Goal: Transaction & Acquisition: Subscribe to service/newsletter

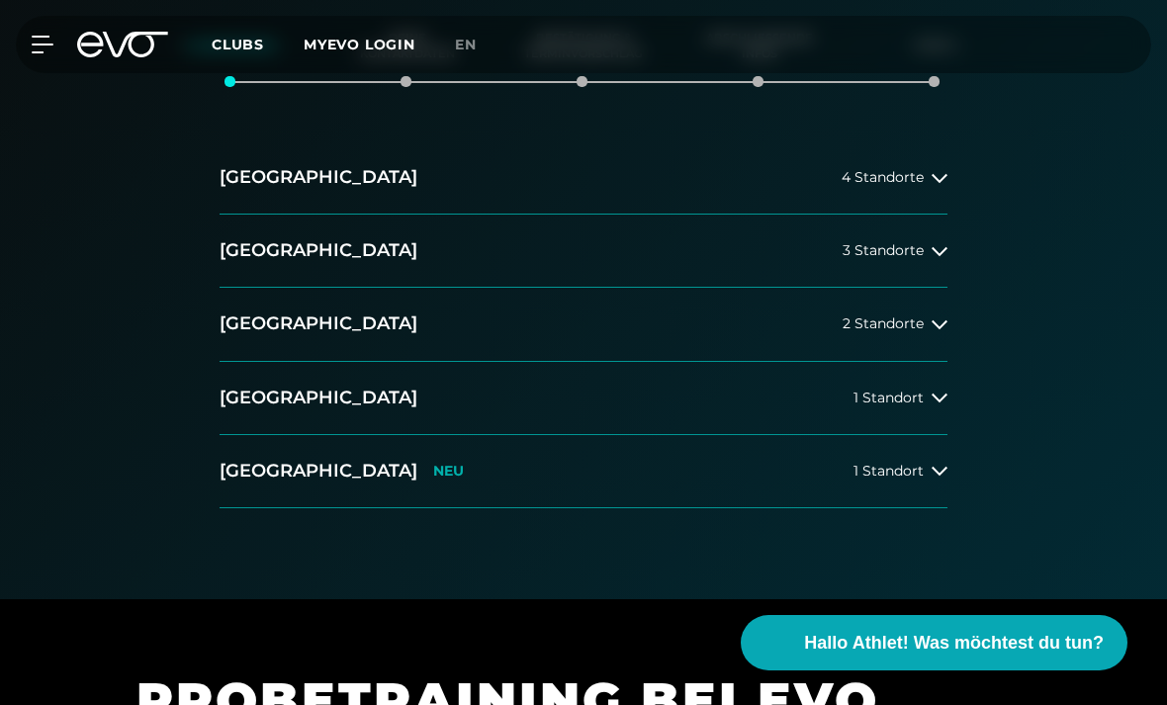
scroll to position [341, 0]
click at [899, 254] on span "3 Standorte" at bounding box center [882, 251] width 81 height 15
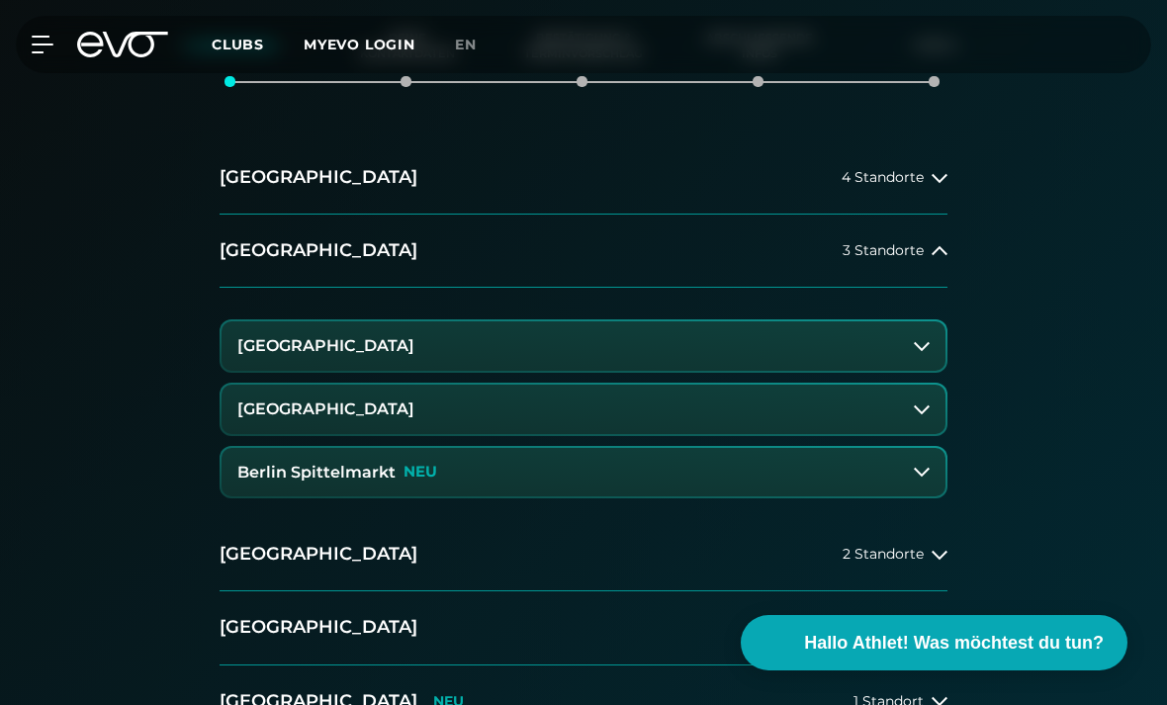
click at [348, 354] on button "[GEOGRAPHIC_DATA]" at bounding box center [583, 345] width 724 height 49
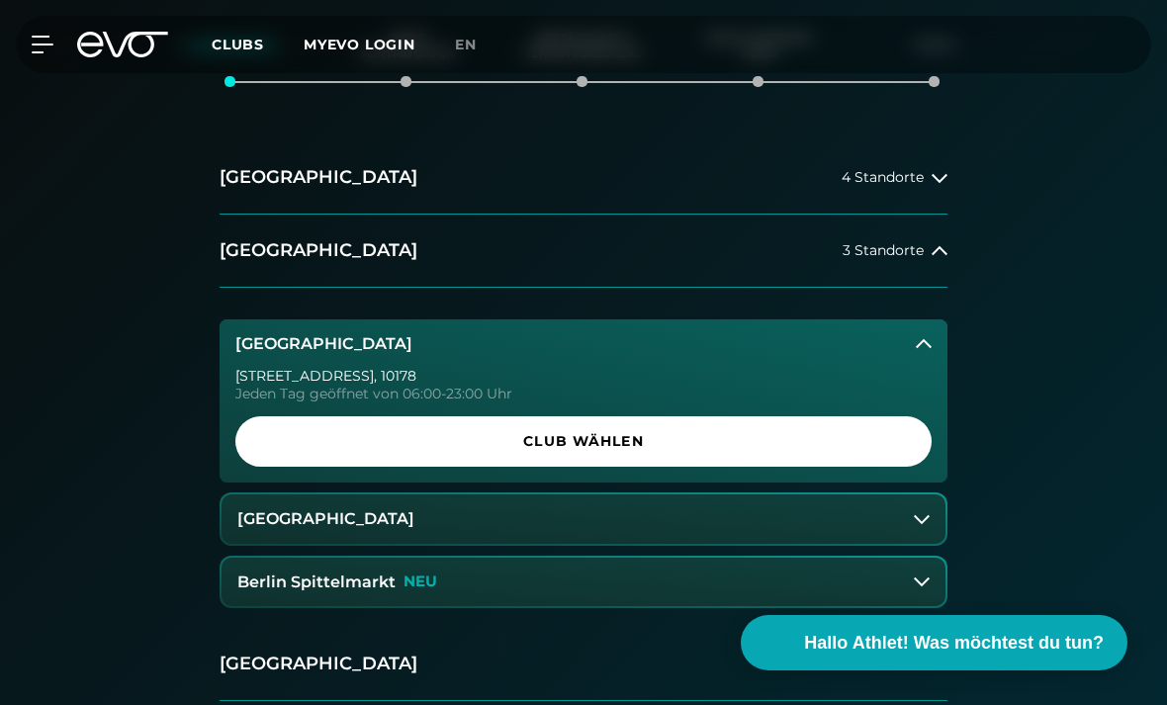
click at [674, 439] on span "Club wählen" at bounding box center [583, 441] width 649 height 21
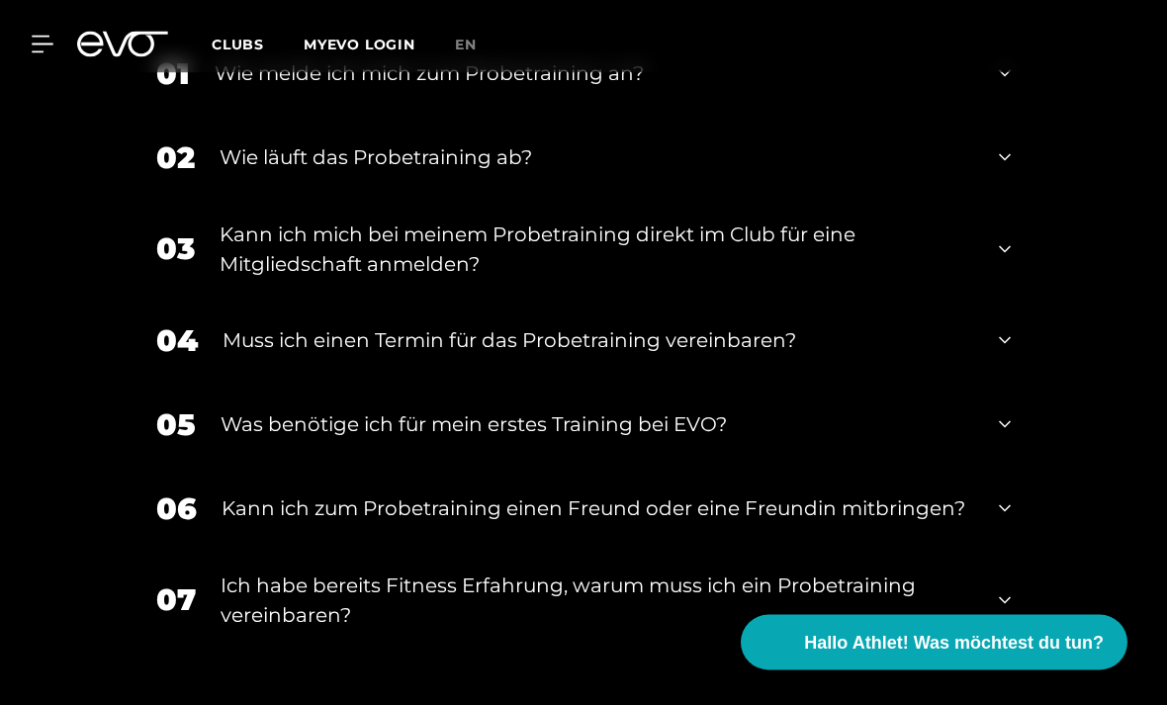
scroll to position [2011, 0]
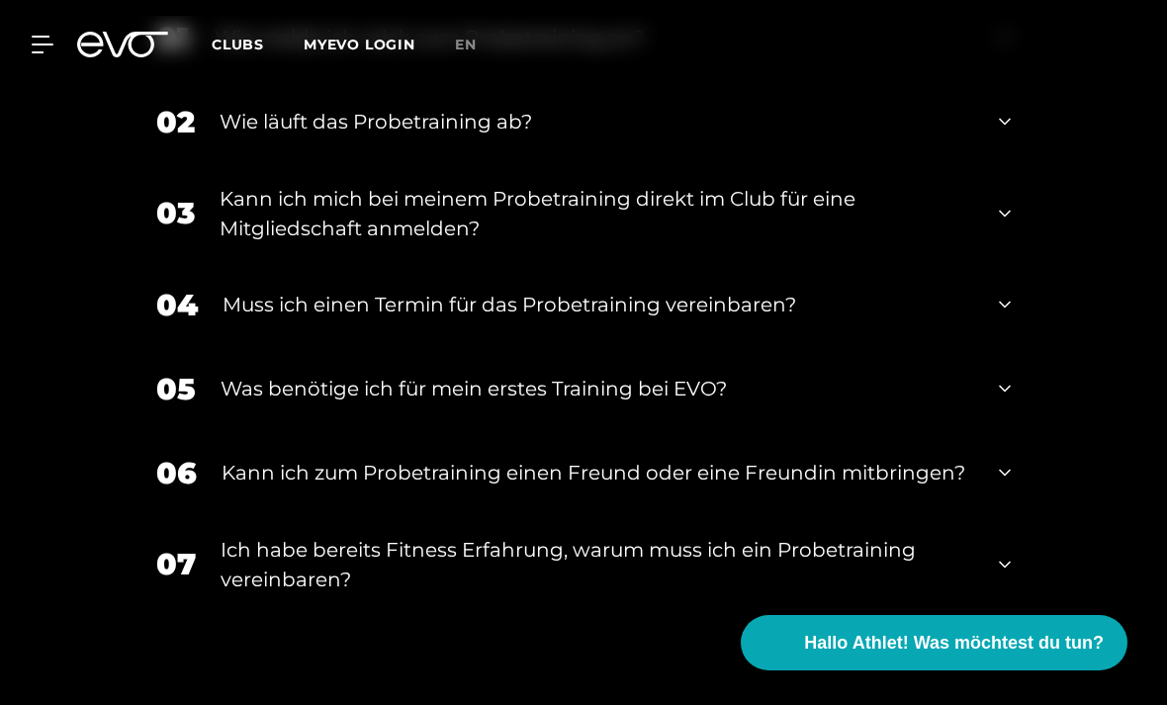
click at [413, 385] on div "Was benötige ich für mein erstes Training bei EVO?" at bounding box center [596, 389] width 753 height 30
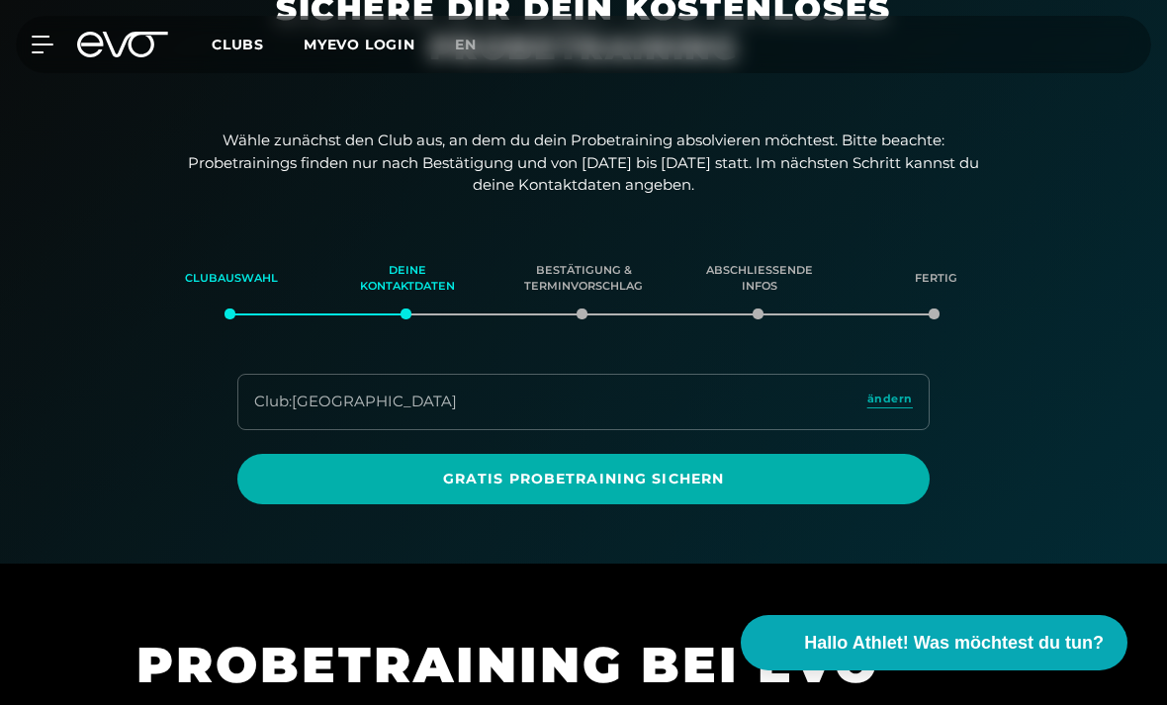
scroll to position [107, 0]
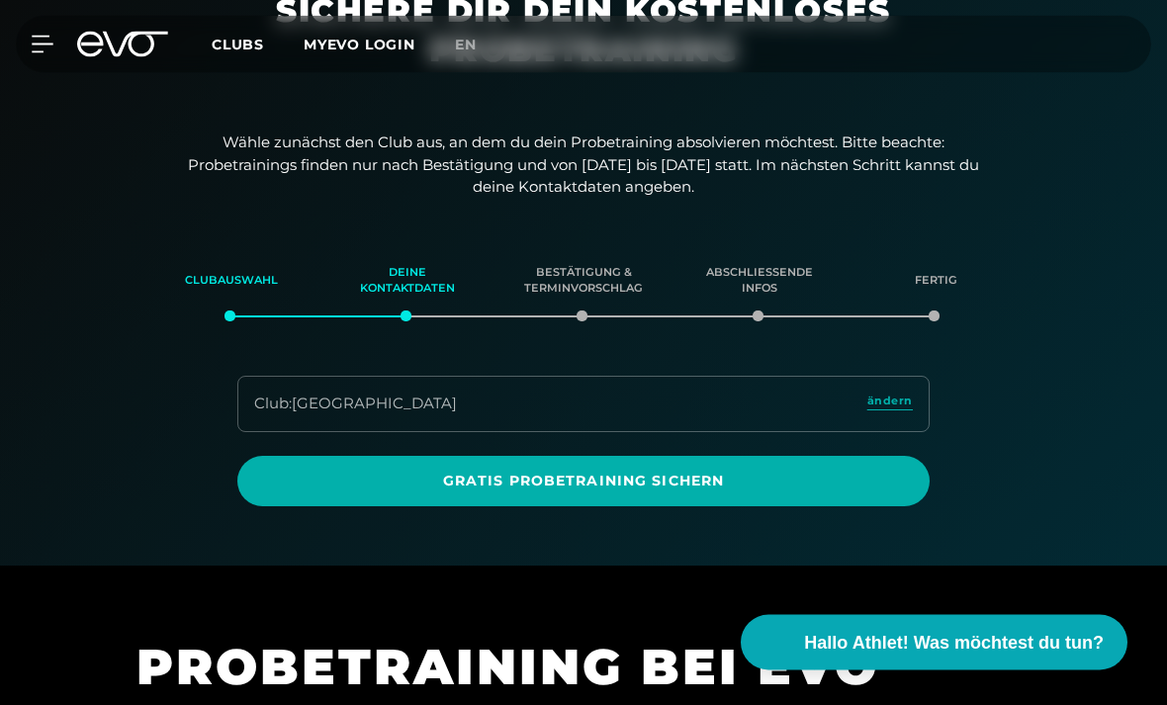
click at [584, 309] on div "Bestätigung & Terminvorschlag" at bounding box center [583, 281] width 127 height 53
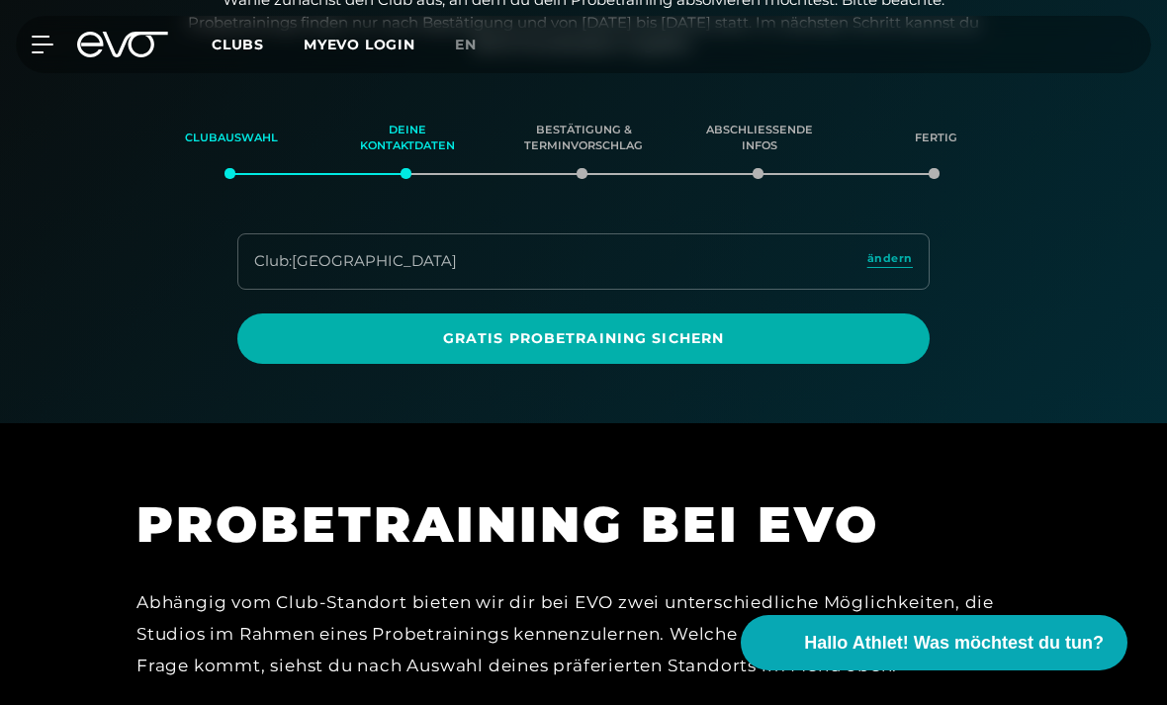
scroll to position [224, 0]
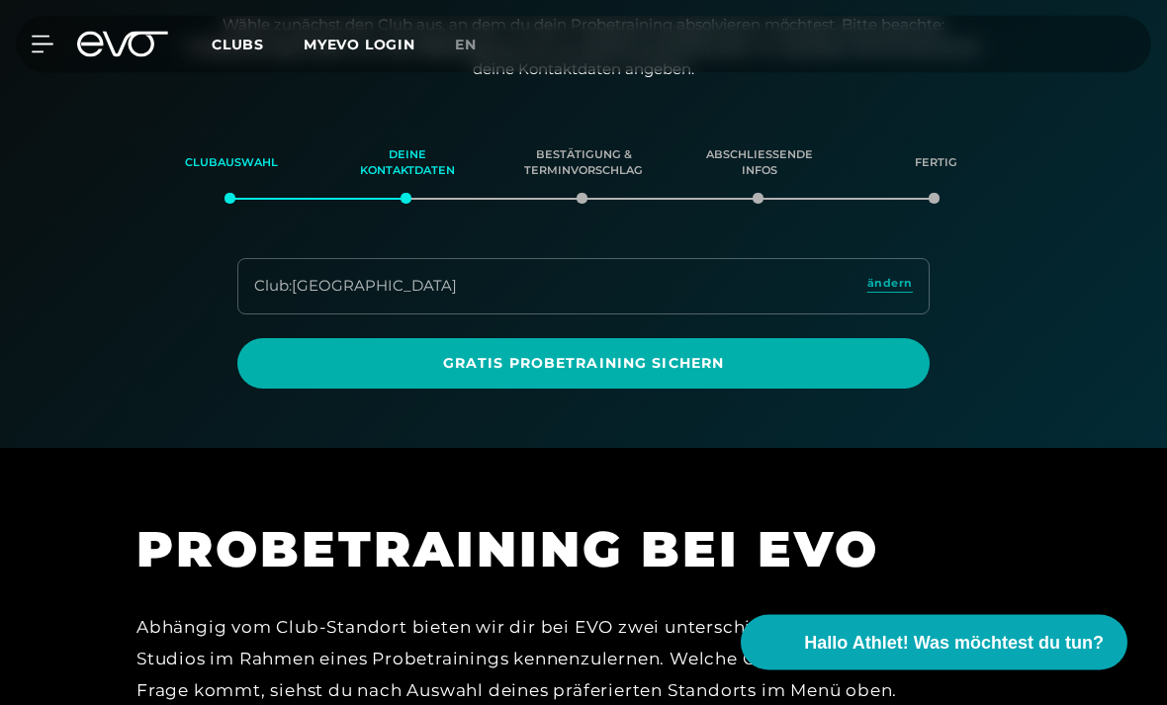
click at [418, 345] on span "Gratis Probetraining sichern" at bounding box center [583, 364] width 692 height 50
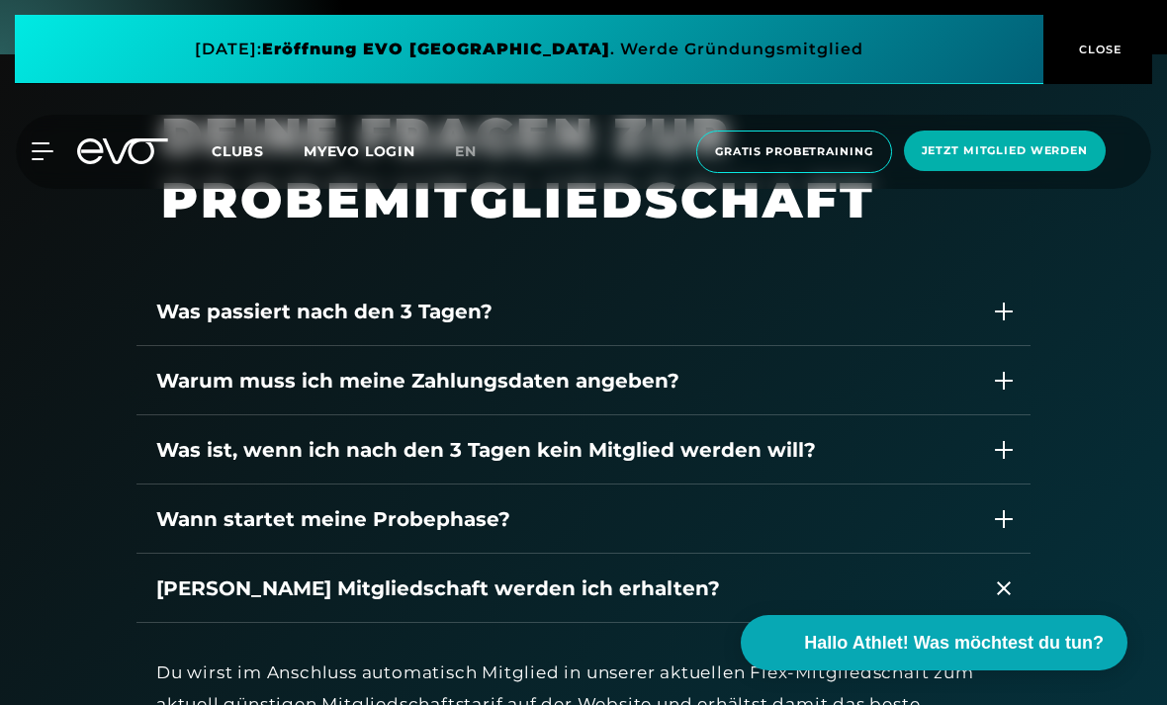
scroll to position [2487, 0]
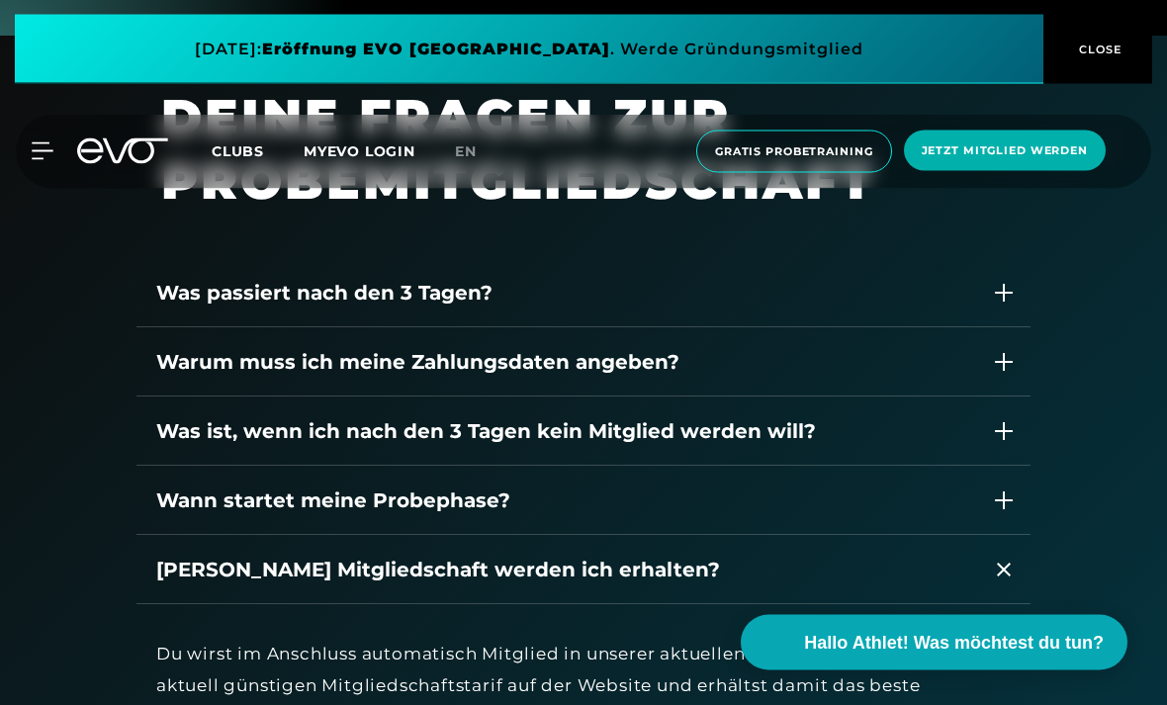
click at [215, 309] on div "Was passiert nach den 3 Tagen?" at bounding box center [564, 294] width 816 height 30
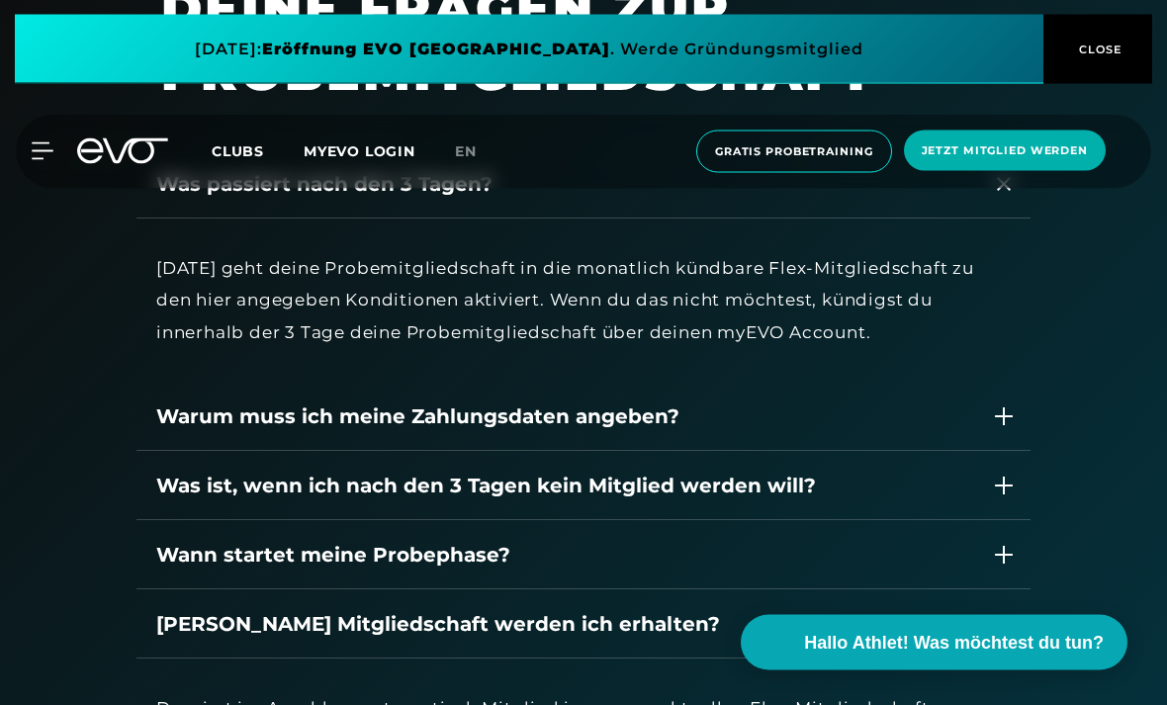
scroll to position [2761, 0]
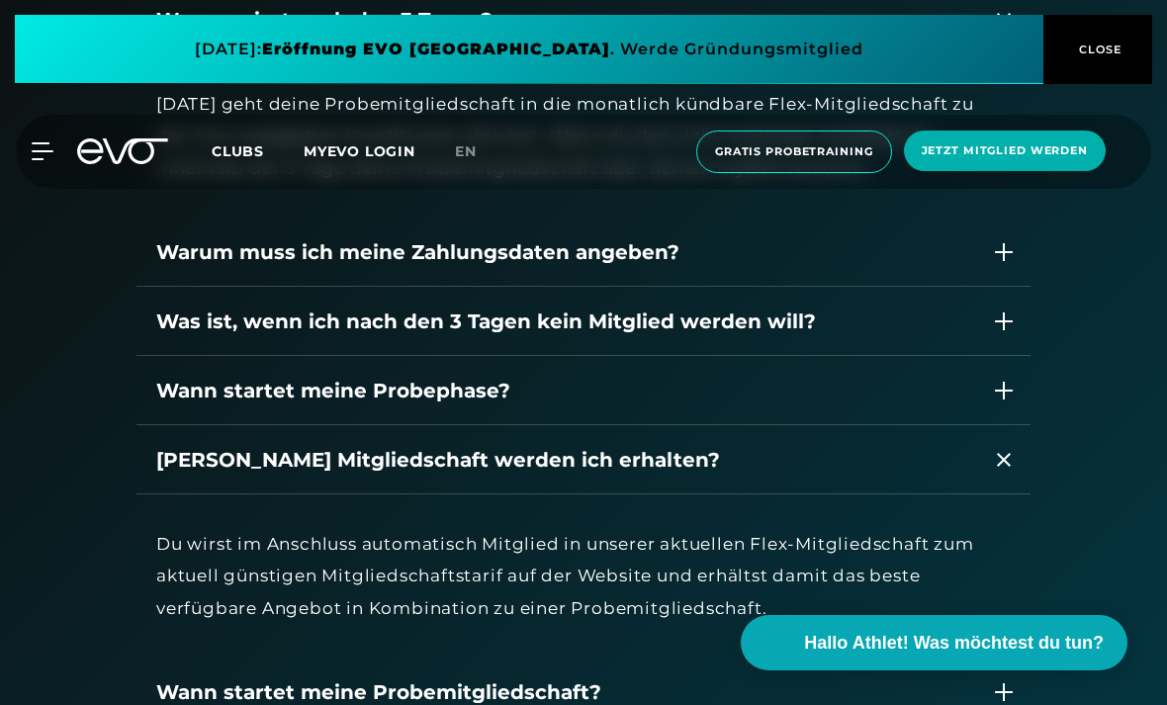
click at [208, 287] on div "Warum muss ich meine Zahlungsdaten angeben?" at bounding box center [583, 252] width 894 height 69
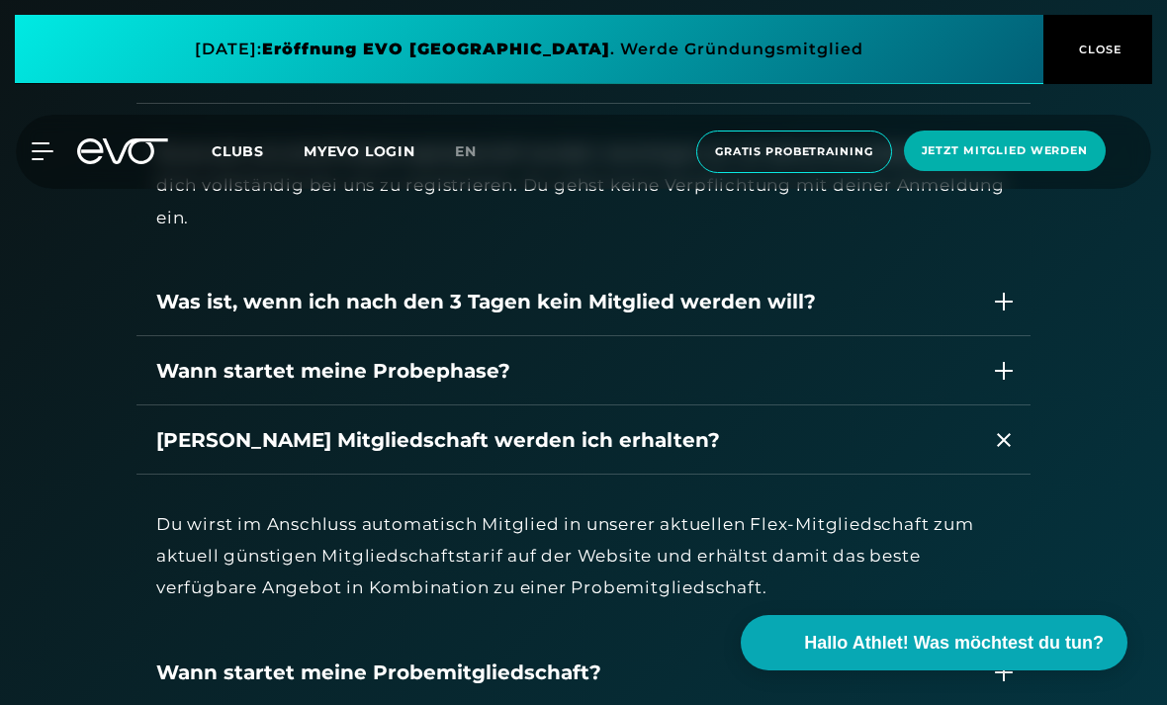
scroll to position [2945, 0]
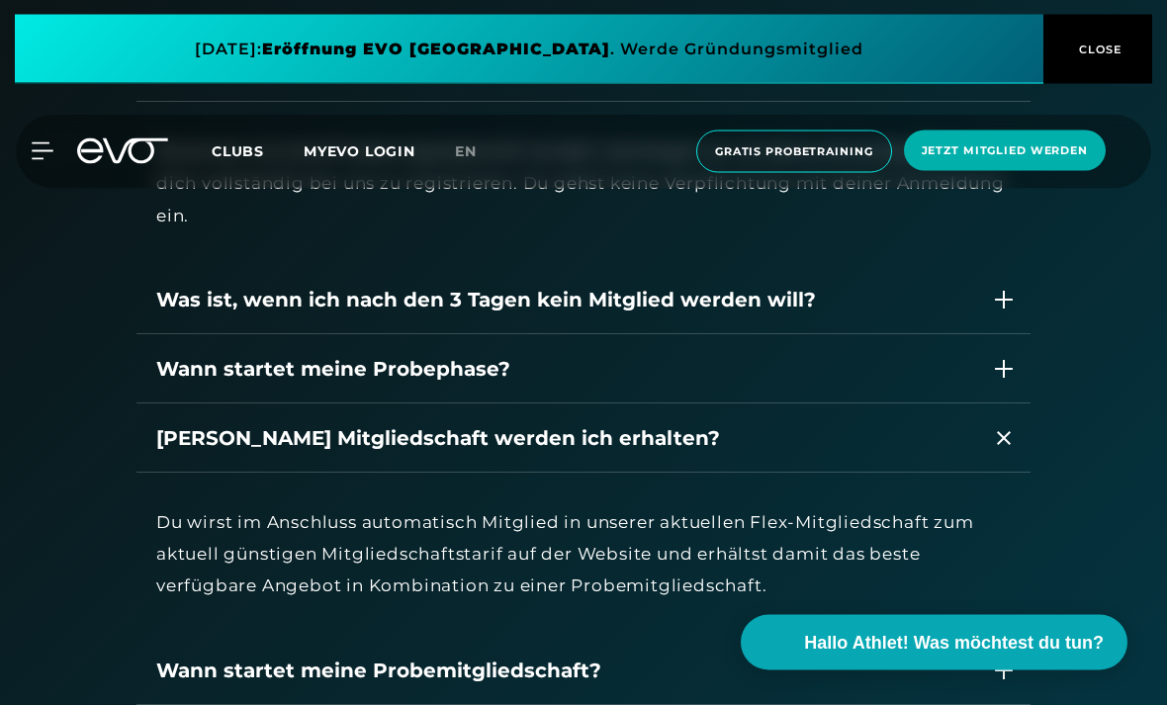
click at [203, 315] on div "Was ist, wenn ich nach den 3 Tagen kein Mitglied werden will?" at bounding box center [564, 301] width 816 height 30
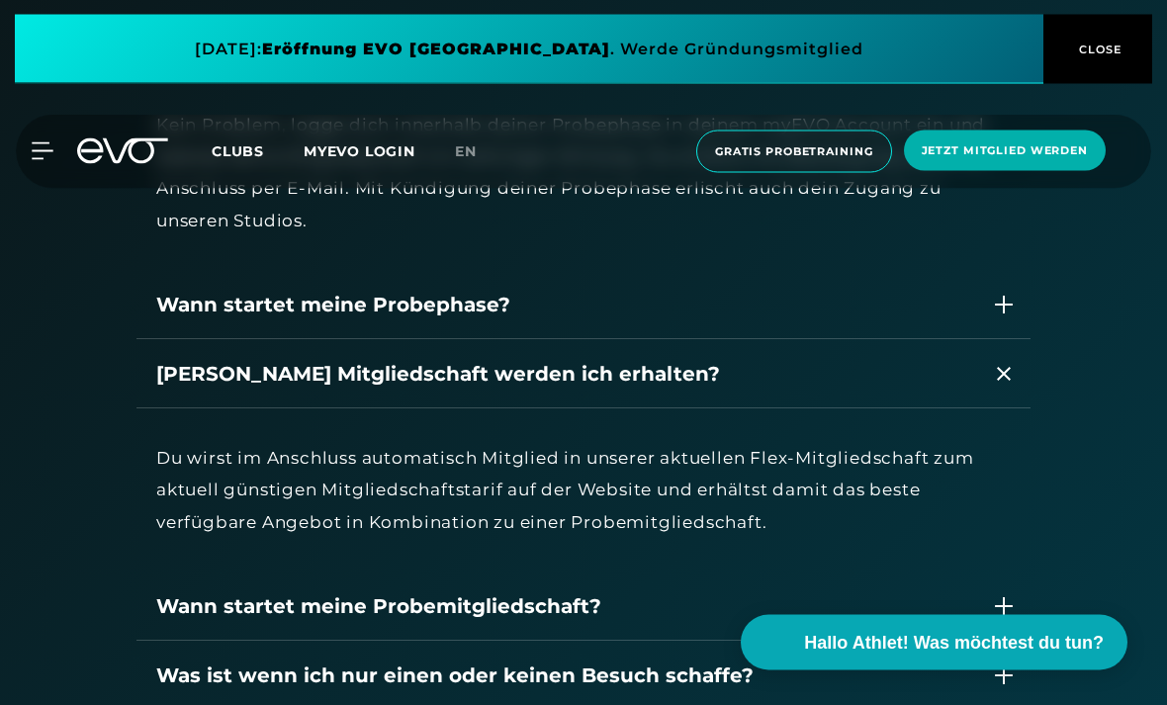
scroll to position [3205, 0]
click at [193, 319] on div "Wann startet meine Probephase?" at bounding box center [564, 305] width 816 height 30
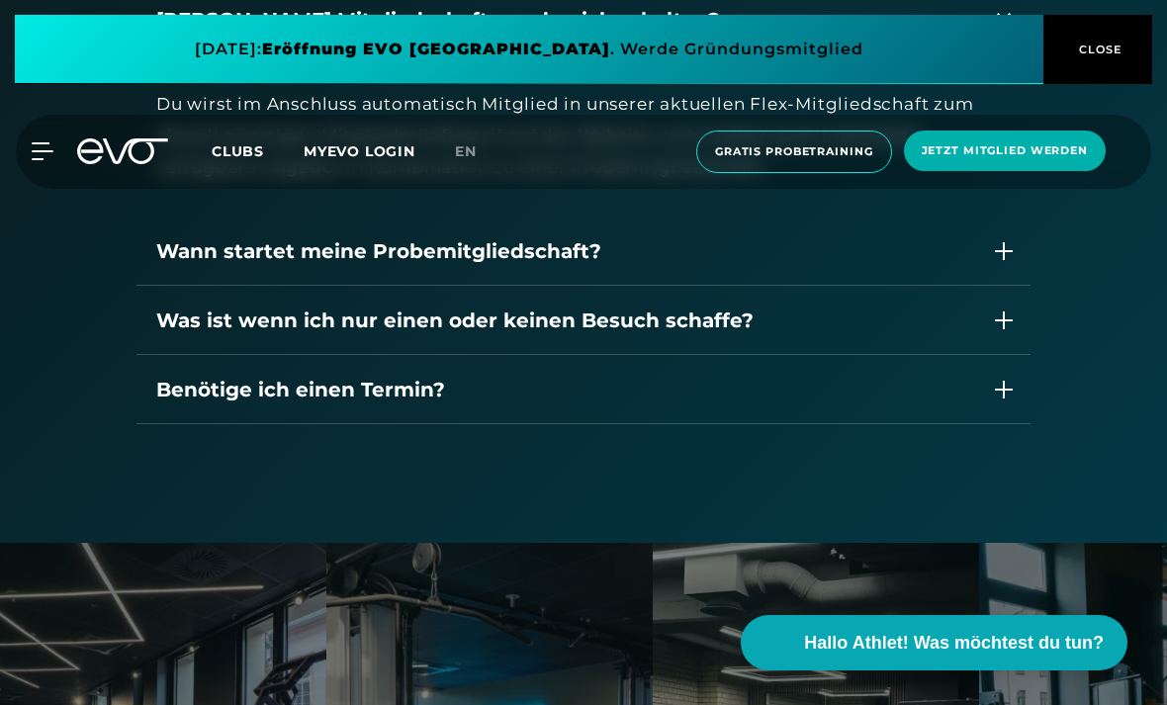
scroll to position [3690, 0]
click at [190, 266] on div "Wann startet meine Probemitgliedschaft?" at bounding box center [564, 251] width 816 height 30
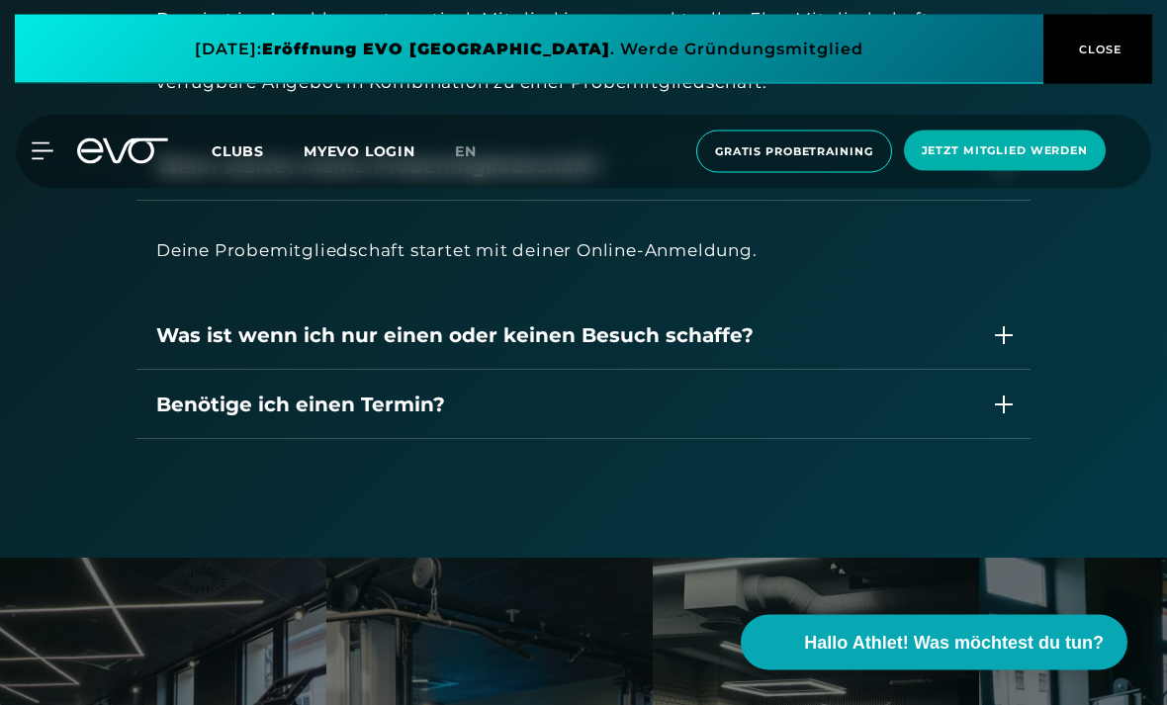
scroll to position [3790, 0]
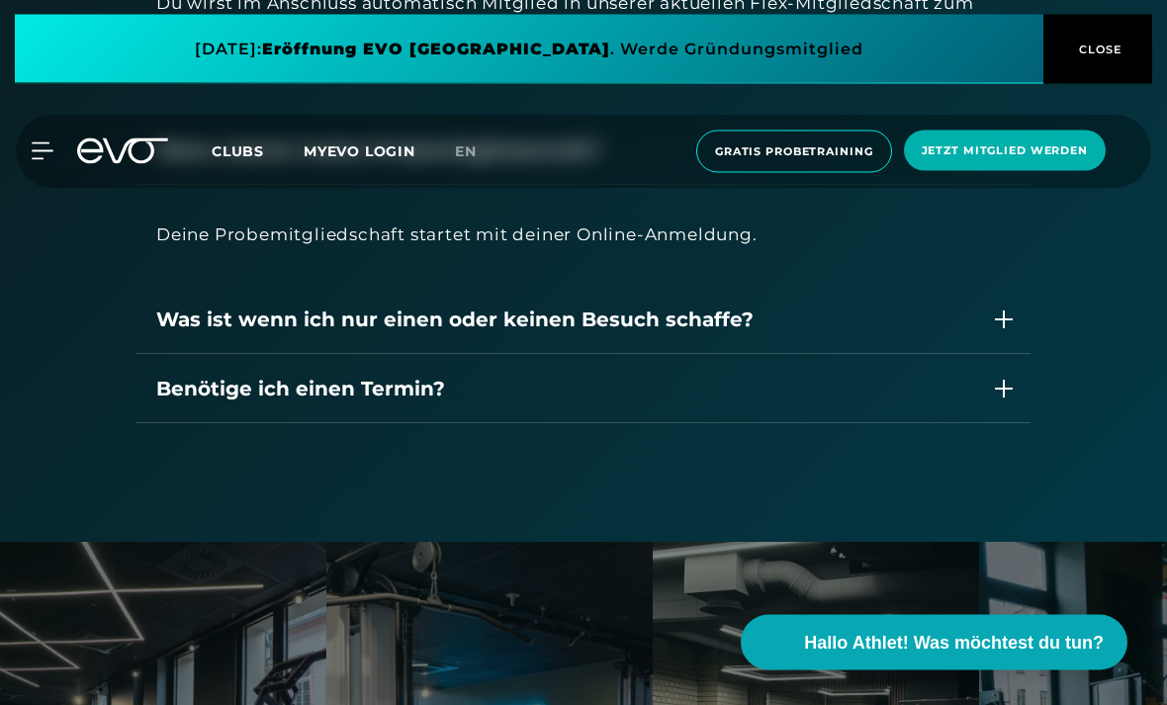
click at [186, 355] on div "Was ist wenn ich nur einen oder keinen Besuch schaffe?" at bounding box center [583, 320] width 894 height 69
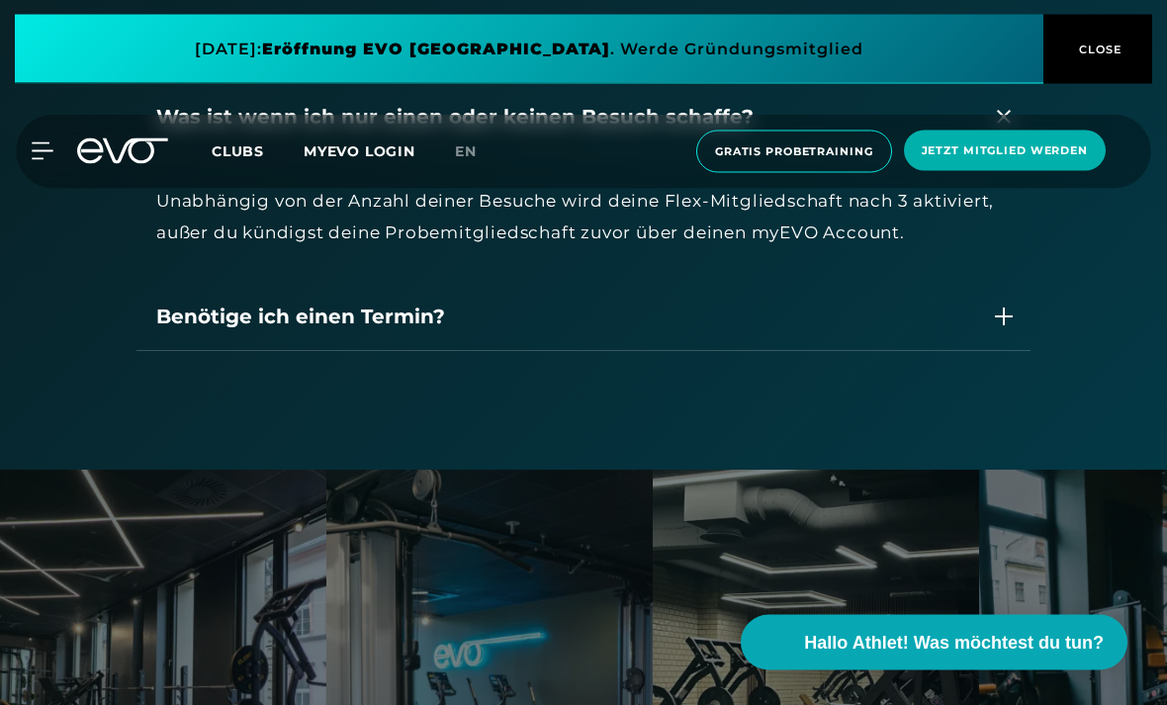
scroll to position [3994, 0]
click at [186, 331] on div "Benötige ich einen Termin?" at bounding box center [564, 317] width 816 height 30
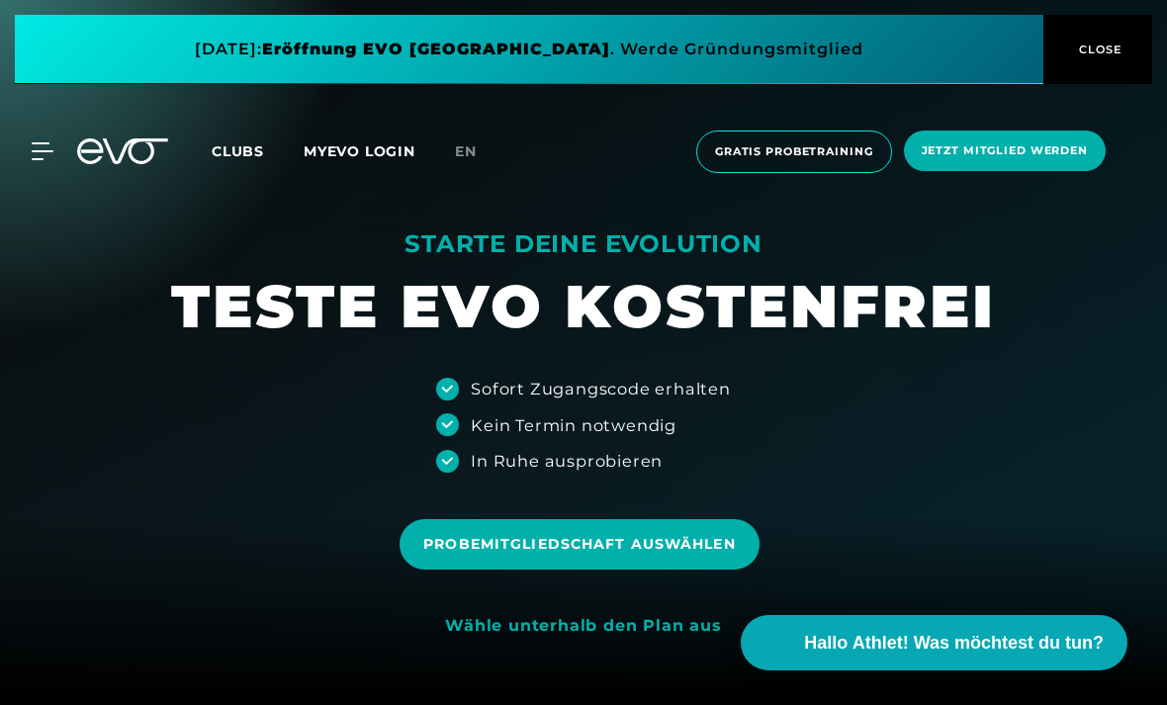
scroll to position [0, 0]
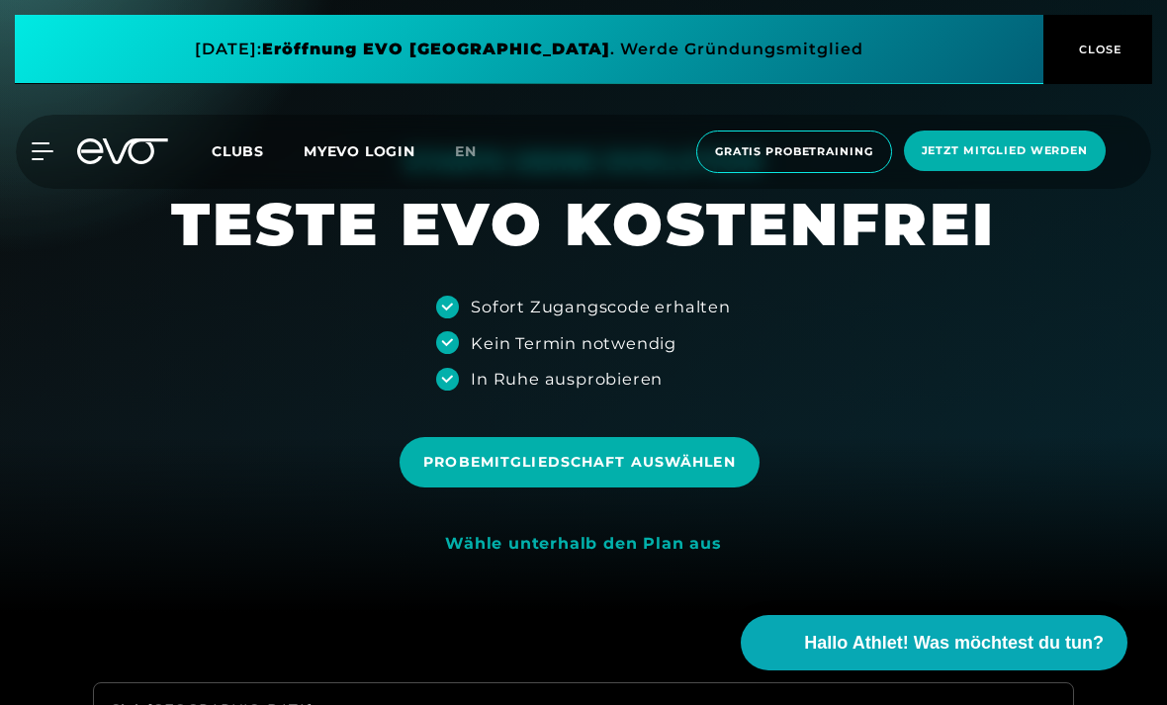
click at [492, 487] on span "Probemitgliedschaft auswählen" at bounding box center [578, 462] width 359 height 50
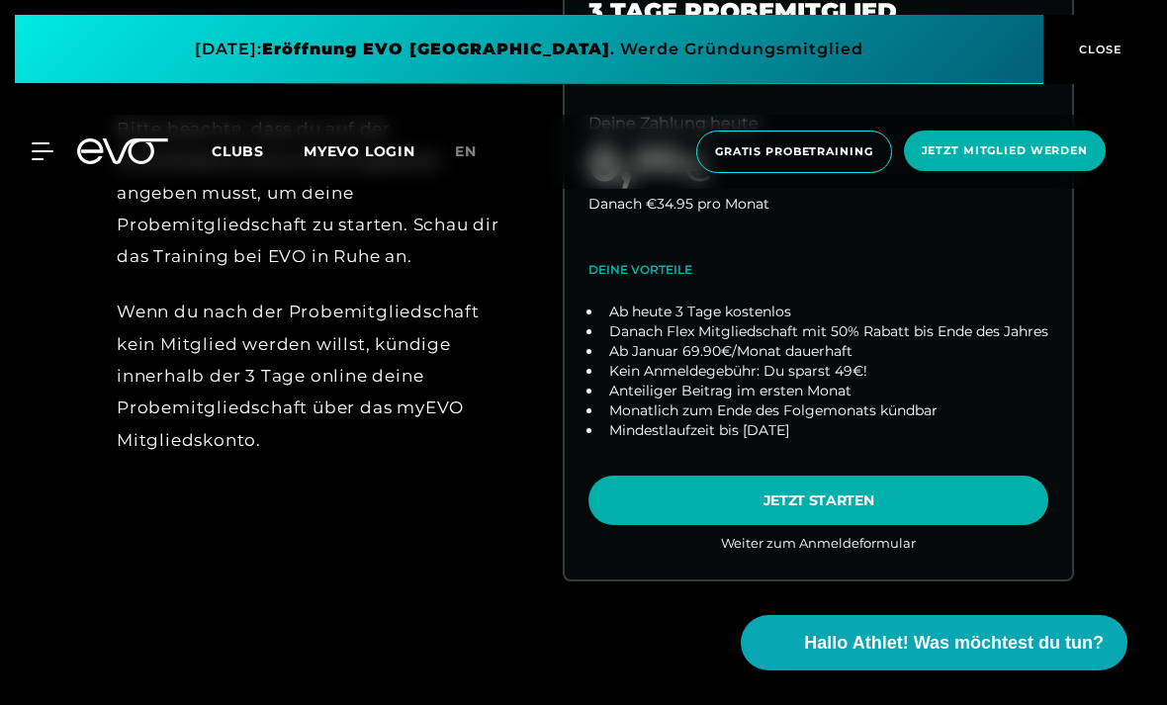
scroll to position [1059, 0]
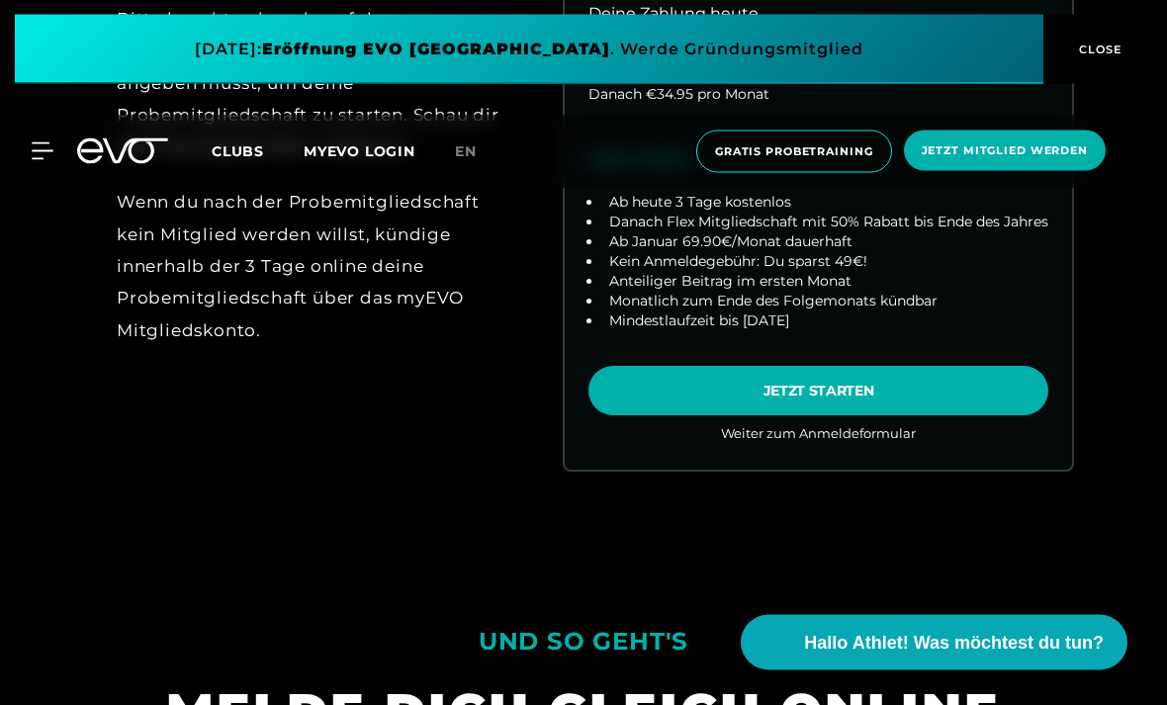
click at [750, 141] on span "Gratis Probetraining" at bounding box center [794, 152] width 196 height 43
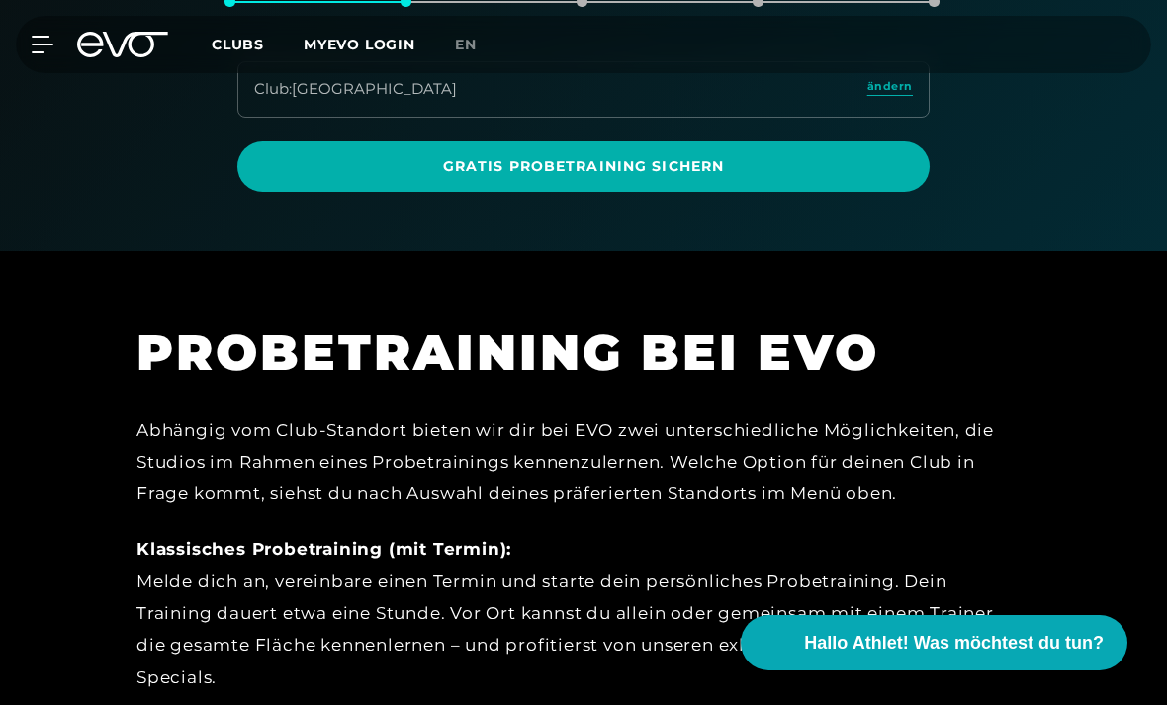
scroll to position [387, 0]
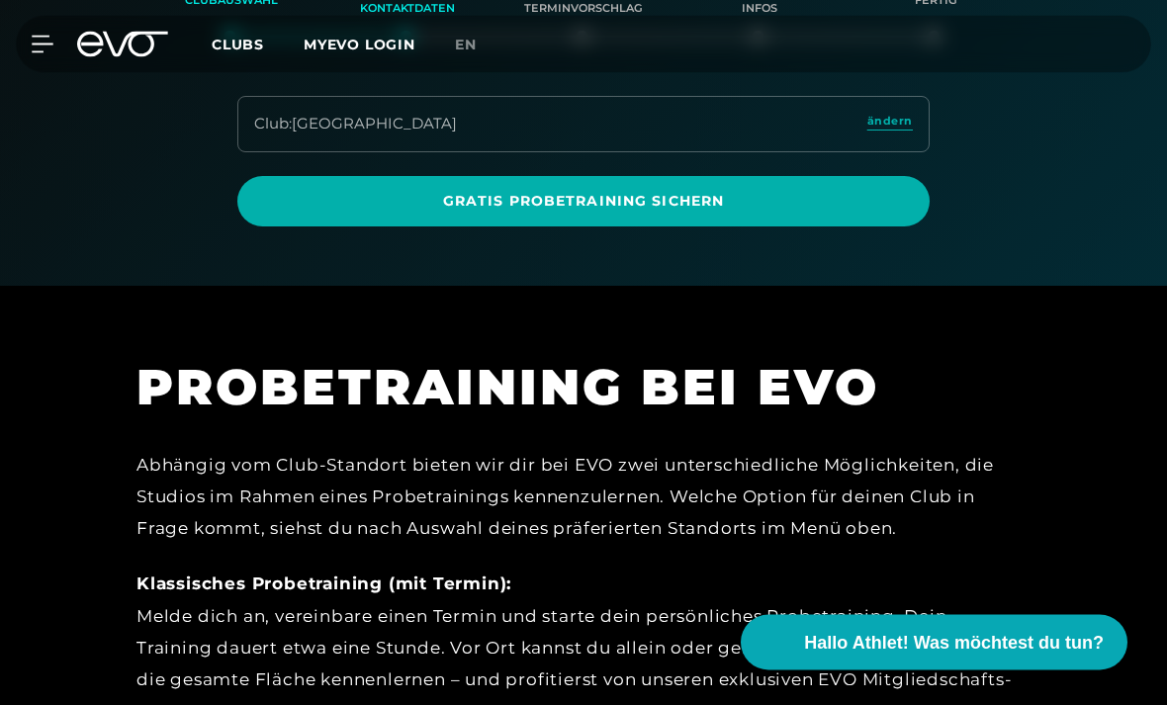
click at [496, 197] on span "Gratis Probetraining sichern" at bounding box center [583, 202] width 645 height 21
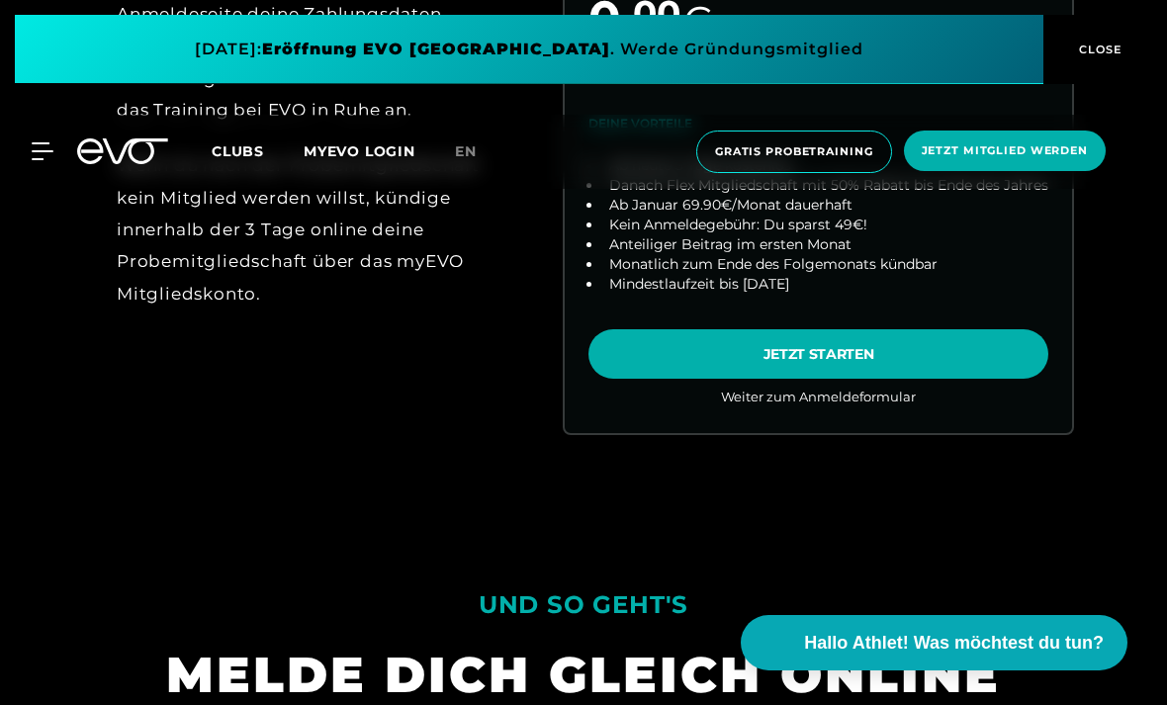
scroll to position [1079, 0]
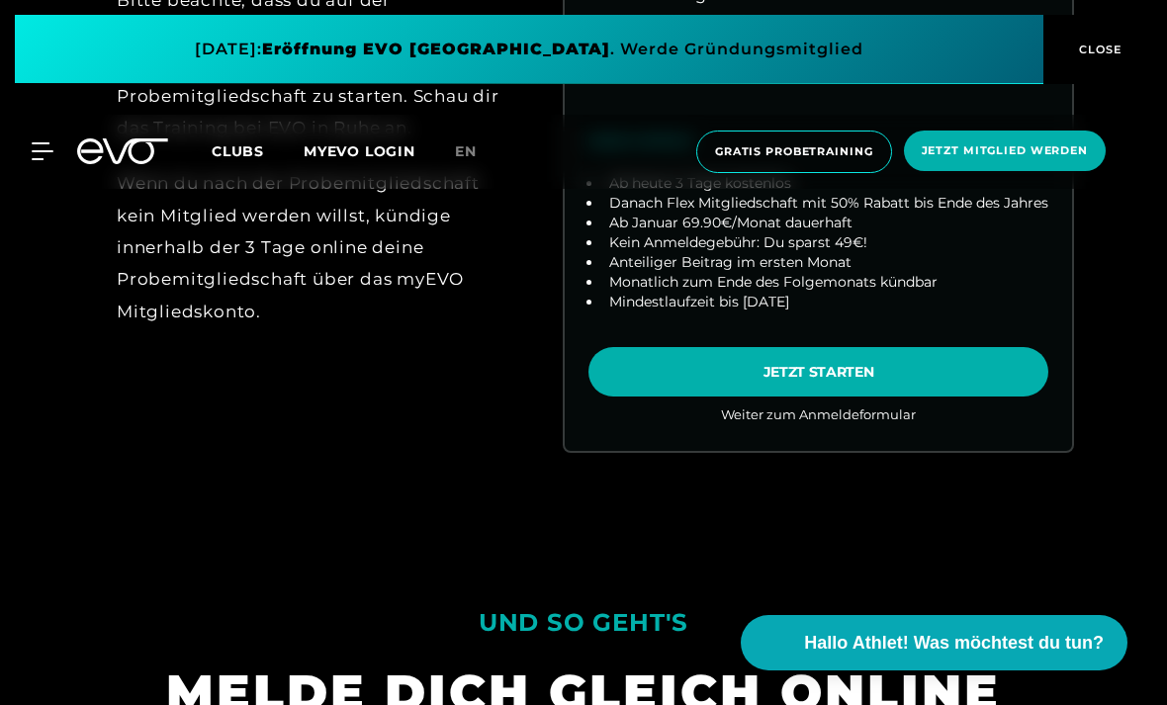
click at [651, 434] on link "choose plan" at bounding box center [818, 128] width 507 height 646
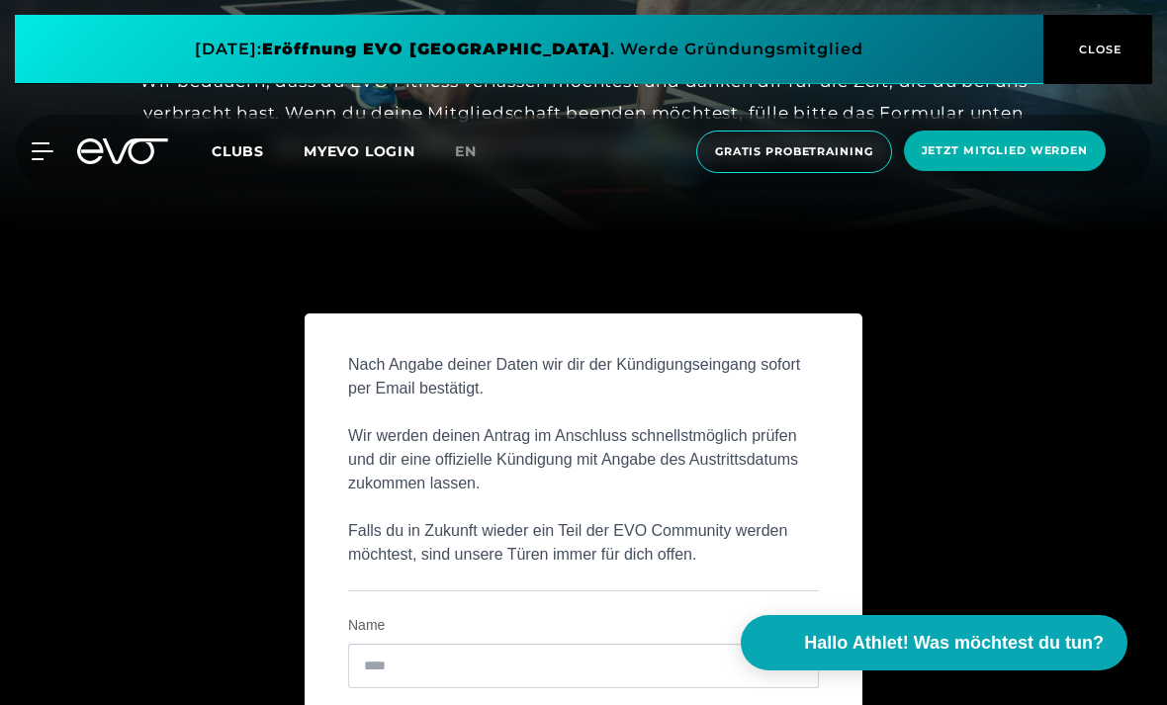
scroll to position [385, 0]
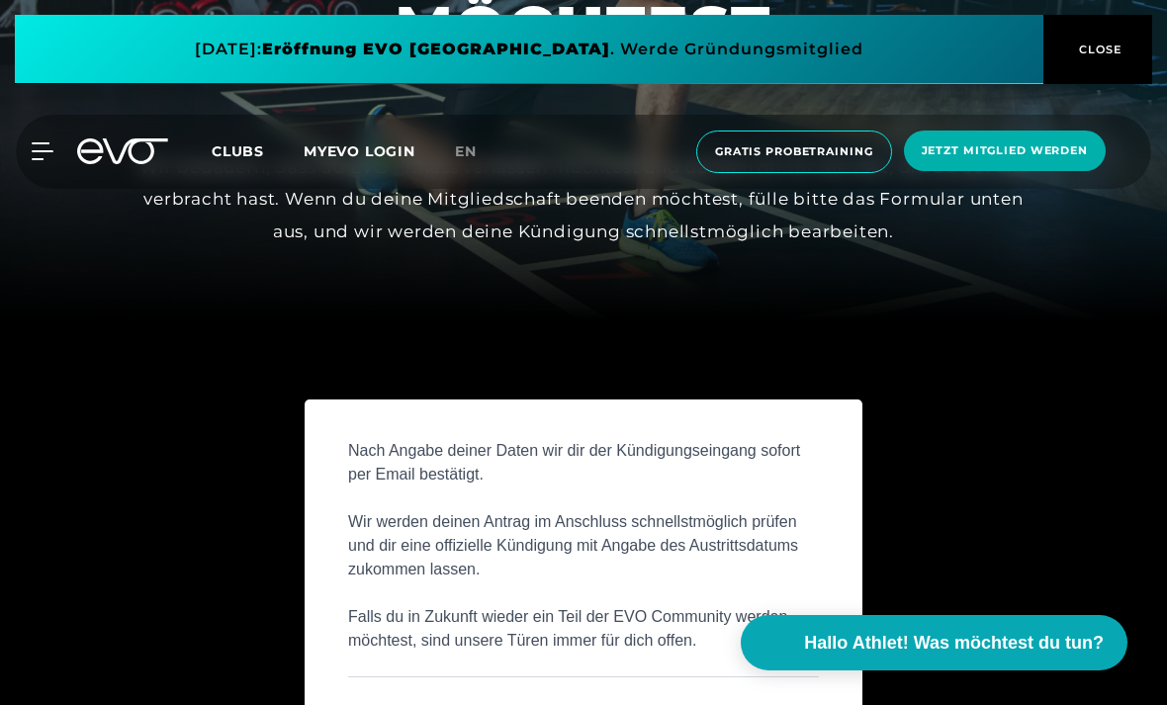
click at [357, 151] on link "MYEVO LOGIN" at bounding box center [360, 151] width 112 height 18
